Goal: Use online tool/utility: Utilize a website feature to perform a specific function

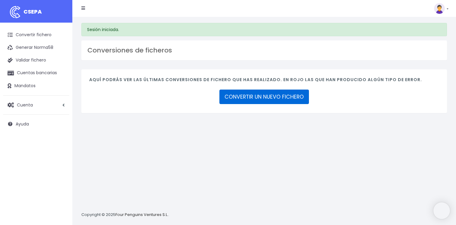
click at [259, 97] on link "CONVERTIR UN NUEVO FICHERO" at bounding box center [265, 97] width 90 height 14
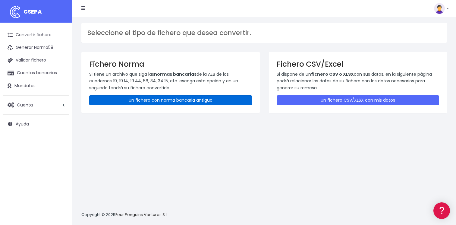
click at [147, 100] on link "Un fichero con norma bancaria antiguo" at bounding box center [170, 100] width 163 height 10
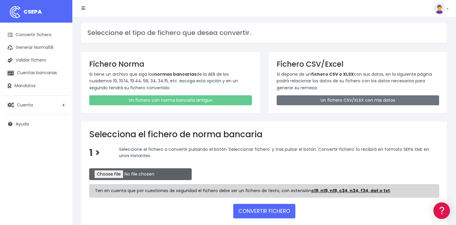
click at [113, 173] on input "file" at bounding box center [140, 174] width 103 height 12
type input "C:\fakepath\CSB19RCR05520_4339.TXT"
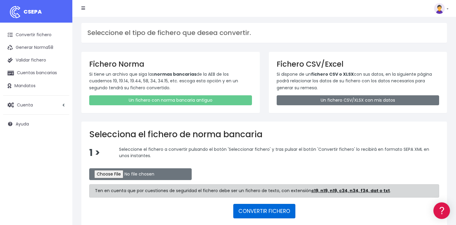
click at [264, 211] on button "CONVERTIR FICHERO" at bounding box center [264, 211] width 62 height 14
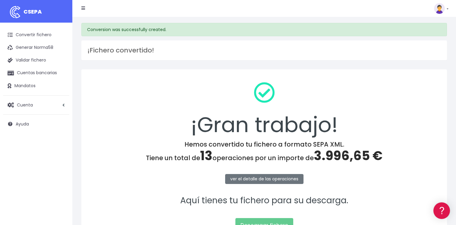
scroll to position [63, 0]
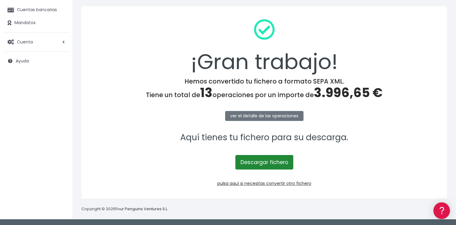
click at [264, 162] on link "Descargar fichero" at bounding box center [265, 162] width 58 height 14
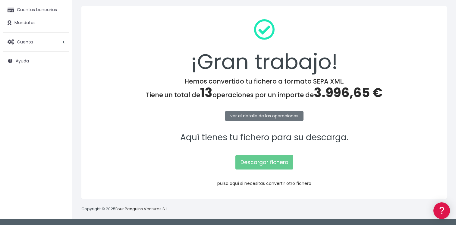
click at [265, 183] on link "pulsa aquí si necesitas convertir otro fichero" at bounding box center [265, 183] width 94 height 6
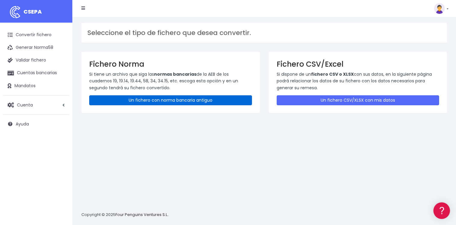
click at [175, 100] on link "Un fichero con norma bancaria antiguo" at bounding box center [170, 100] width 163 height 10
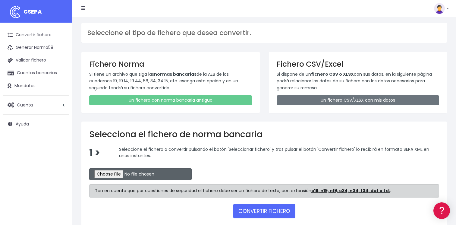
click at [111, 173] on input "file" at bounding box center [140, 174] width 103 height 12
type input "C:\fakepath\CSB19RCR05521_4341.TXT"
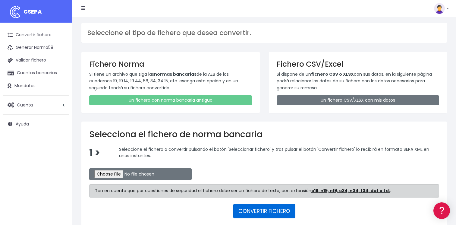
click at [272, 209] on button "CONVERTIR FICHERO" at bounding box center [264, 211] width 62 height 14
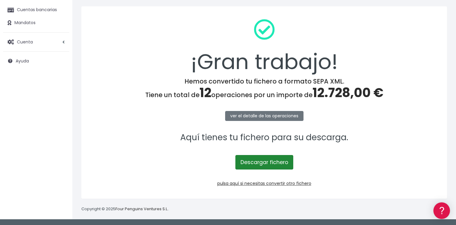
click at [258, 163] on link "Descargar fichero" at bounding box center [265, 162] width 58 height 14
click at [19, 39] on span "Cuenta" at bounding box center [25, 42] width 16 height 6
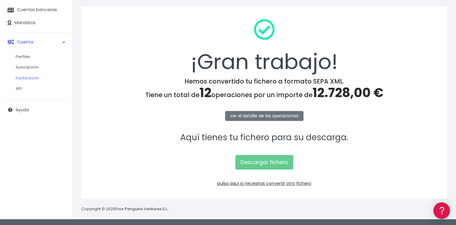
click at [34, 77] on link "Facturación" at bounding box center [40, 78] width 60 height 11
